Goal: Information Seeking & Learning: Check status

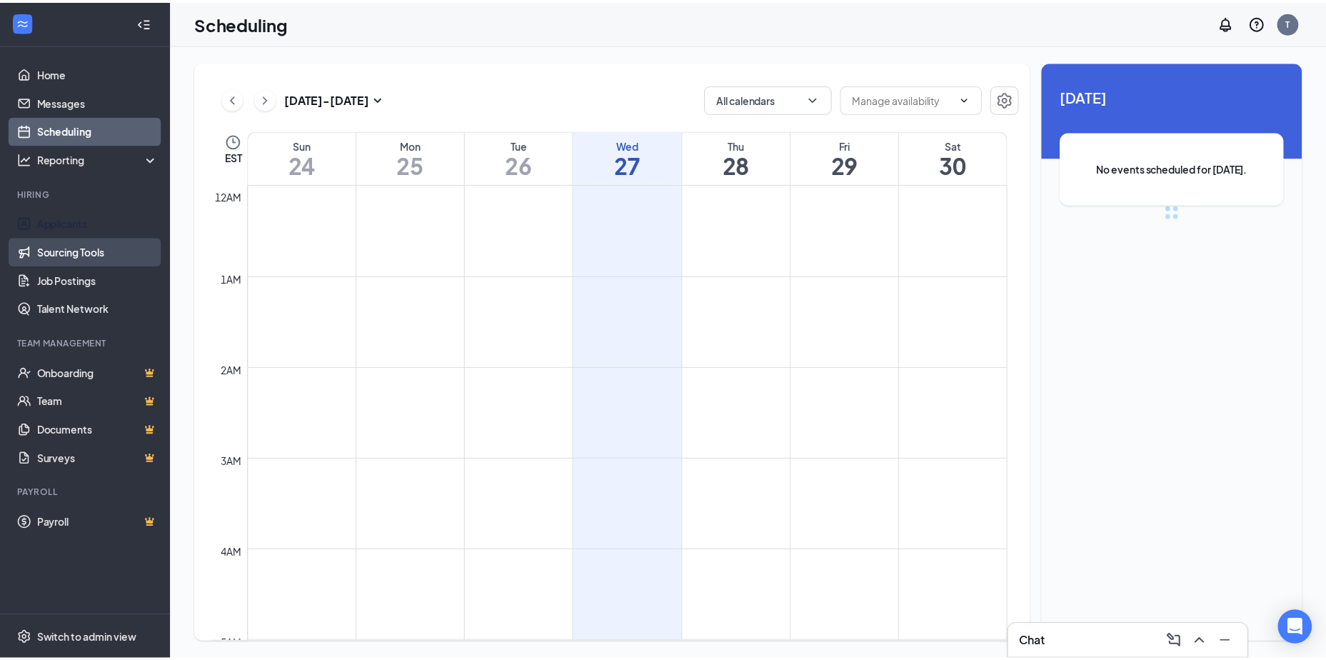
scroll to position [702, 0]
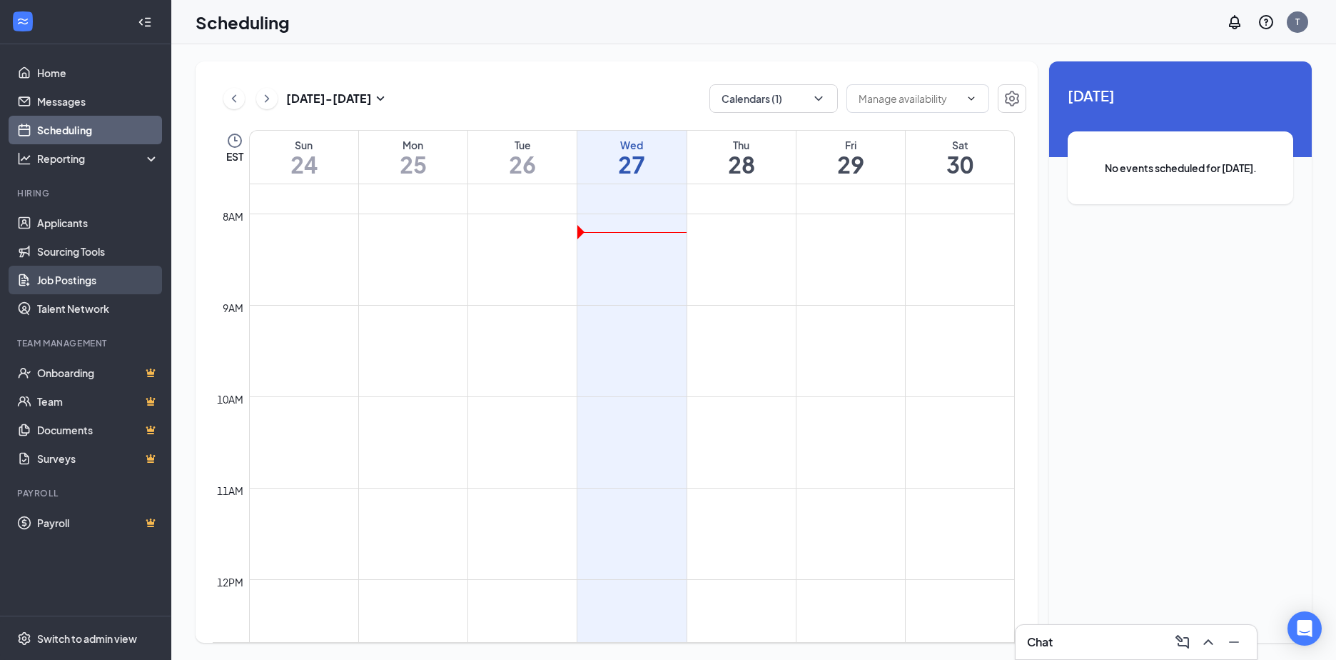
click at [68, 278] on link "Job Postings" at bounding box center [98, 280] width 122 height 29
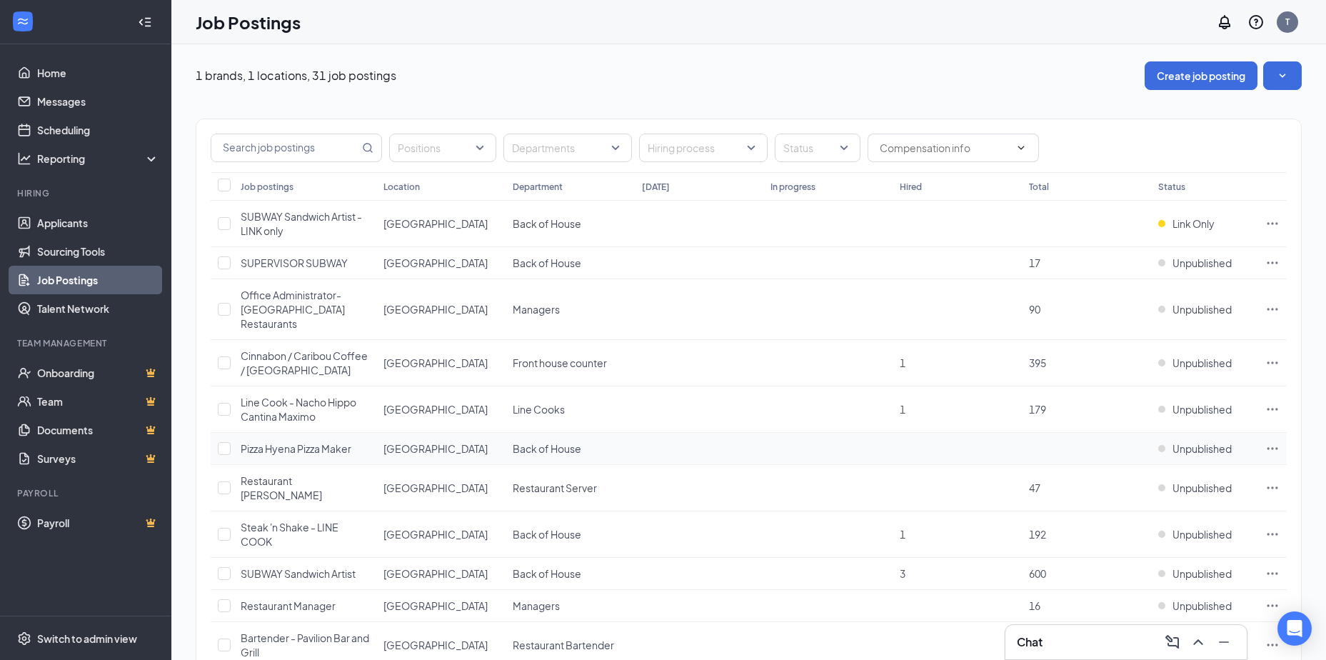
click at [300, 448] on span "Pizza Hyena Pizza Maker" at bounding box center [296, 448] width 111 height 13
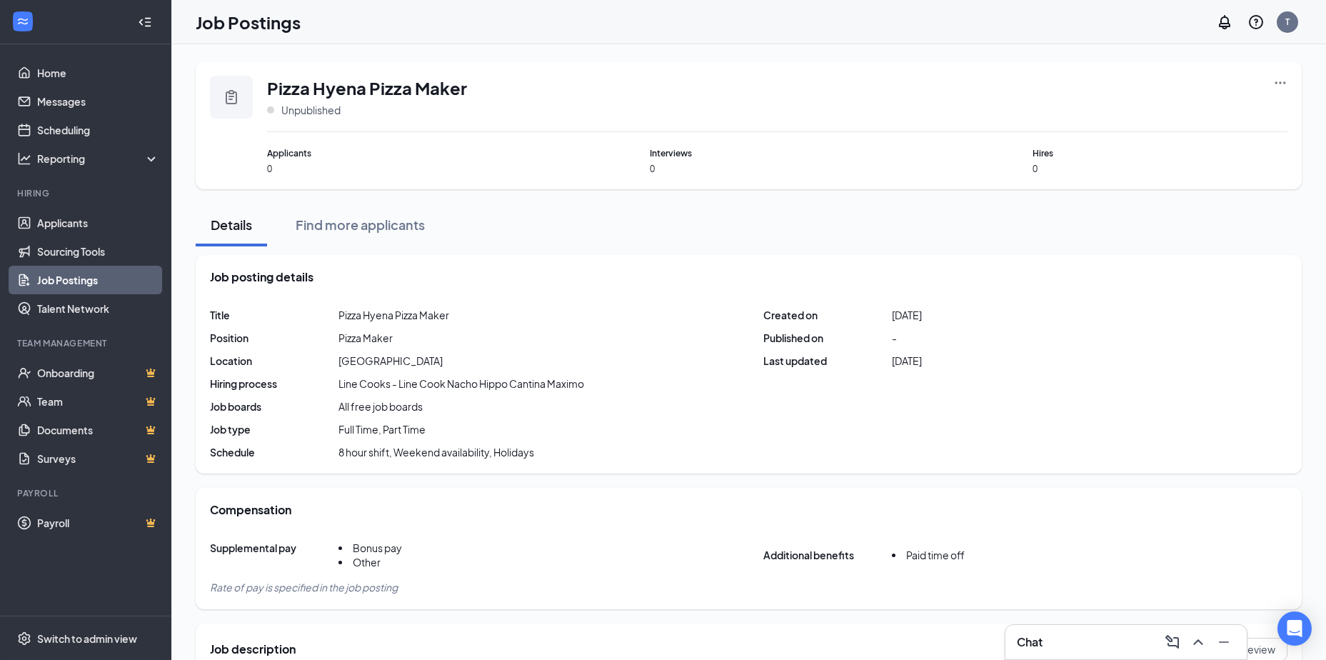
click at [85, 277] on link "Job Postings" at bounding box center [98, 280] width 122 height 29
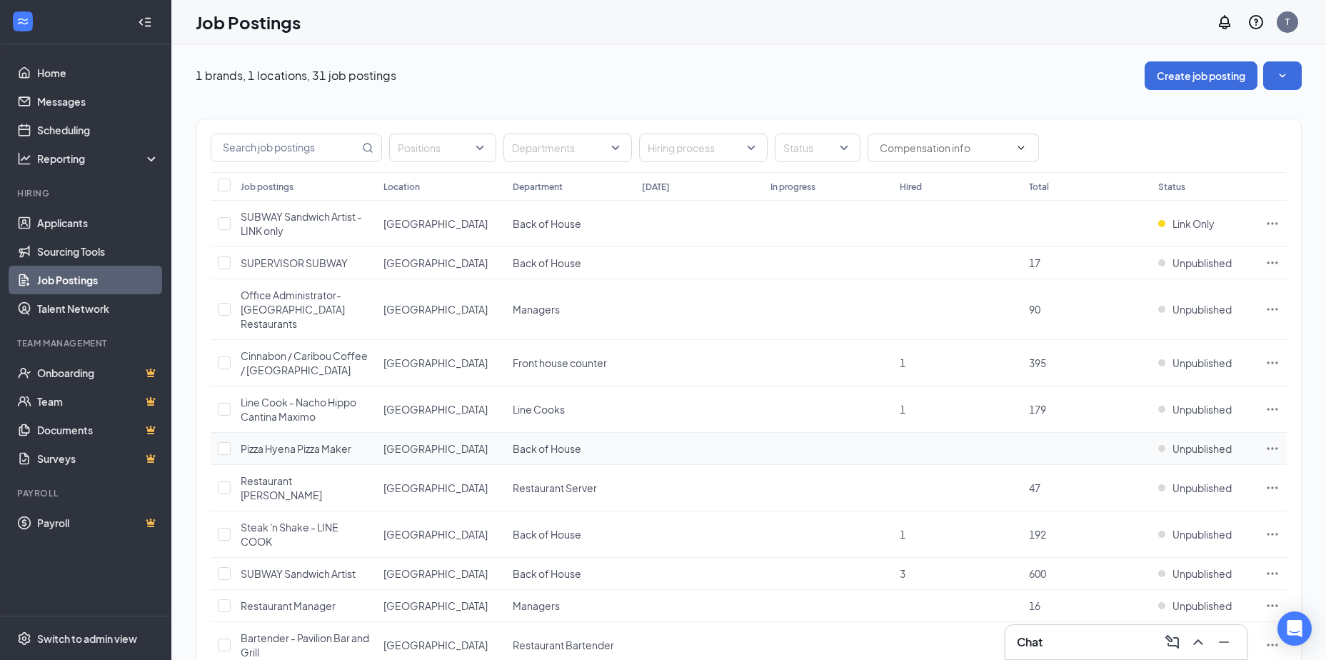
click at [299, 448] on span "Pizza Hyena Pizza Maker" at bounding box center [296, 448] width 111 height 13
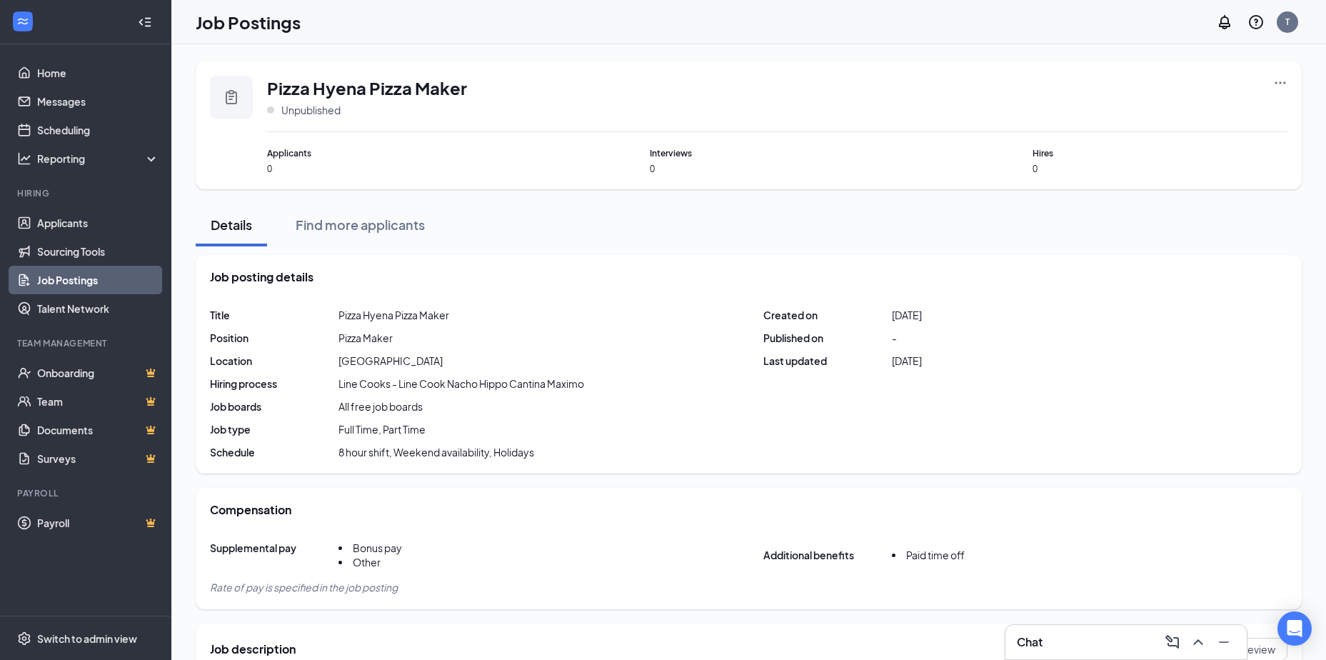
click at [1286, 76] on icon "Ellipses" at bounding box center [1280, 83] width 14 height 14
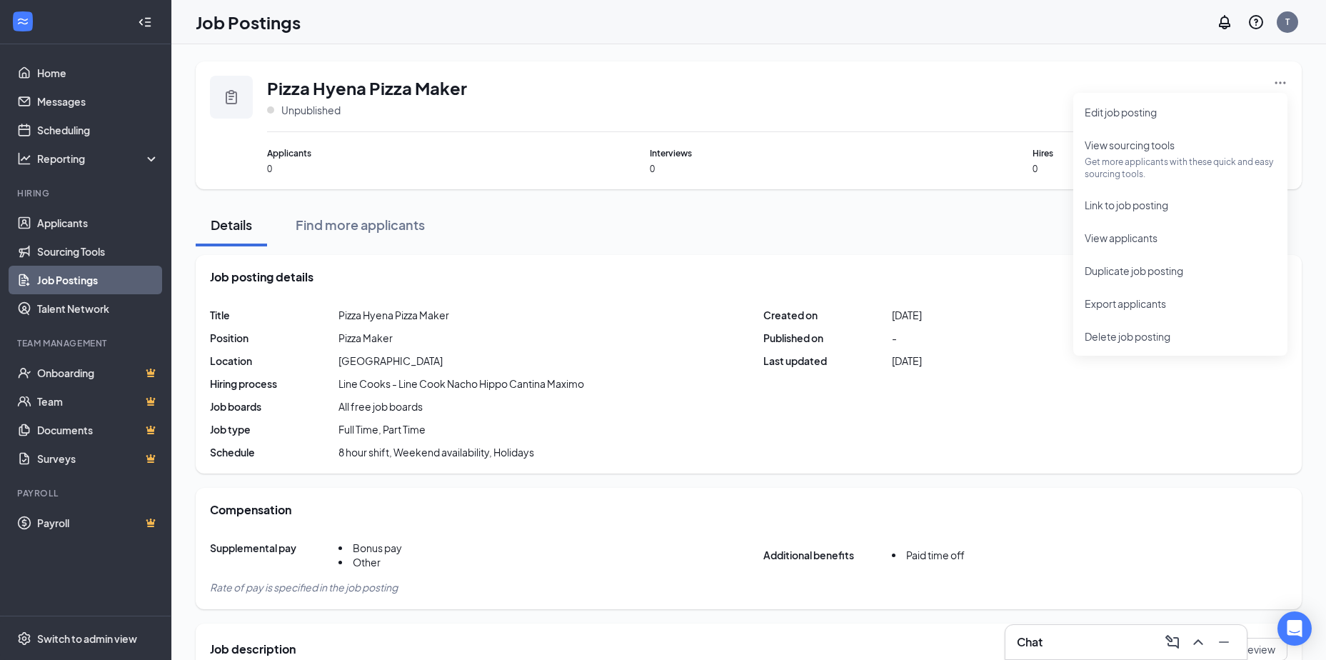
click at [894, 133] on div "Pizza Hyena Pizza Maker Unpublished Applicants 0 Interviews 0 Hires 0" at bounding box center [777, 125] width 1020 height 99
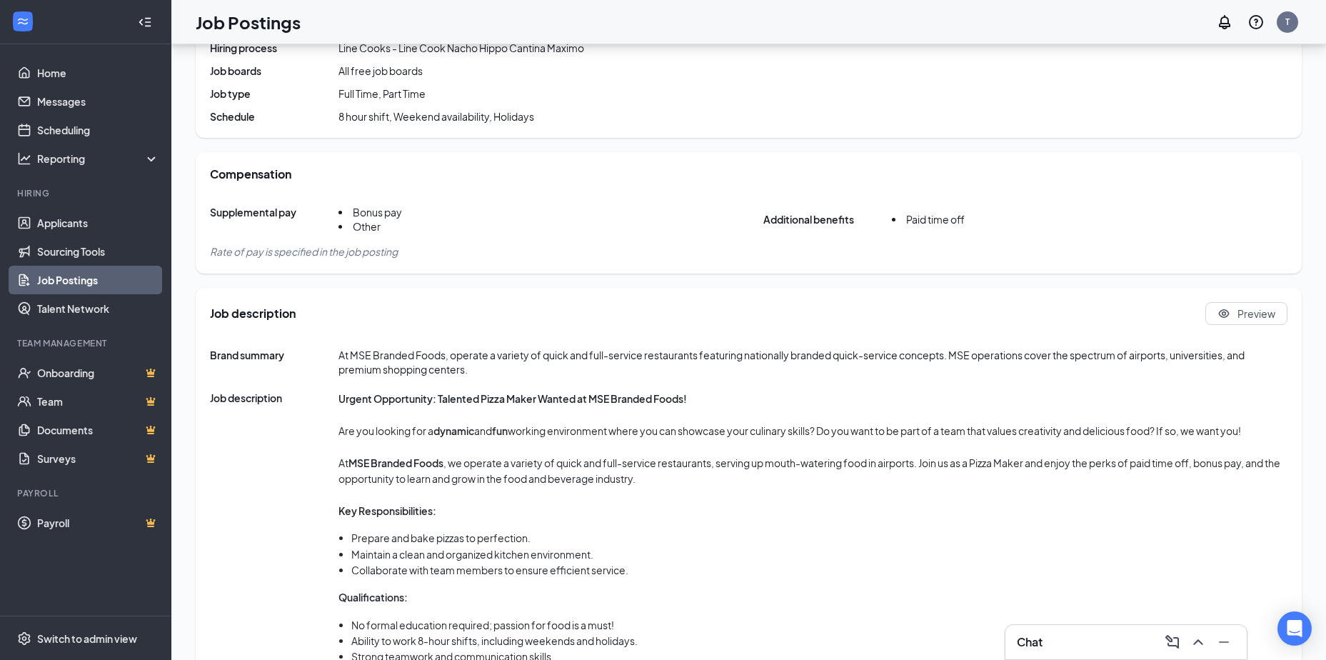
scroll to position [121, 0]
